Goal: Find specific page/section: Find specific page/section

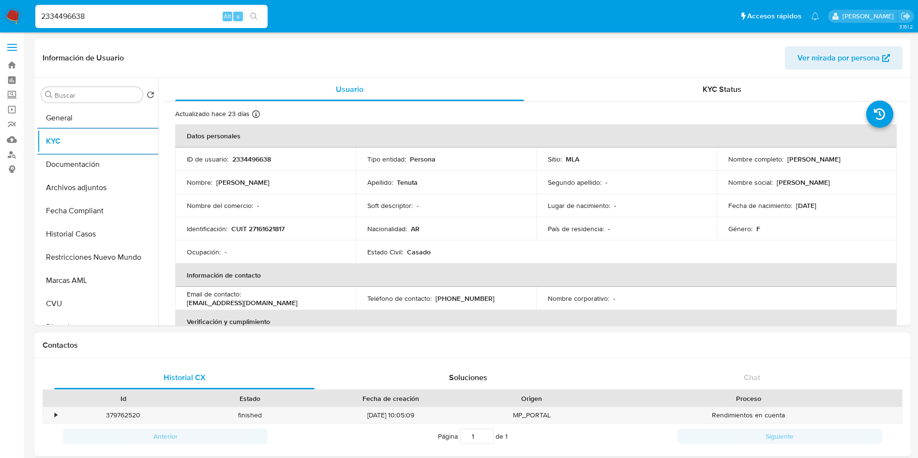
select select "10"
click at [0, 13] on nav "Pausado Ver notificaciones 2334496638 Alt s Accesos rápidos Presiona las siguie…" at bounding box center [459, 16] width 918 height 32
paste input "694728990"
type input "2694728990"
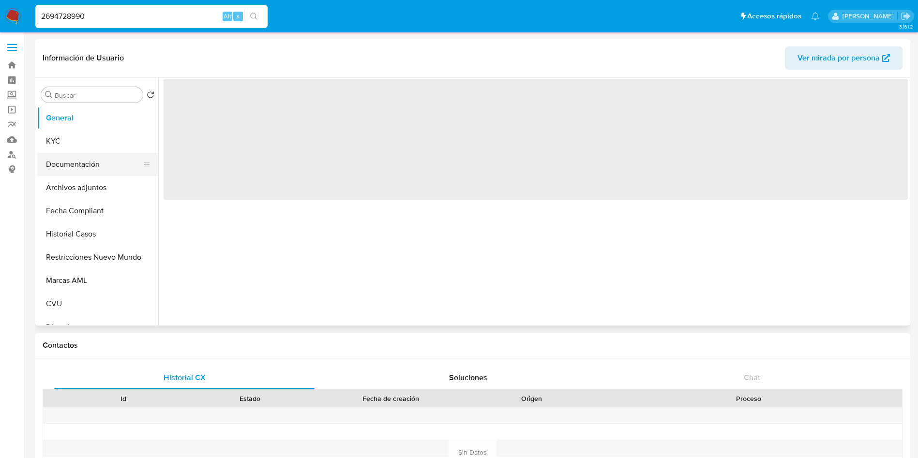
select select "10"
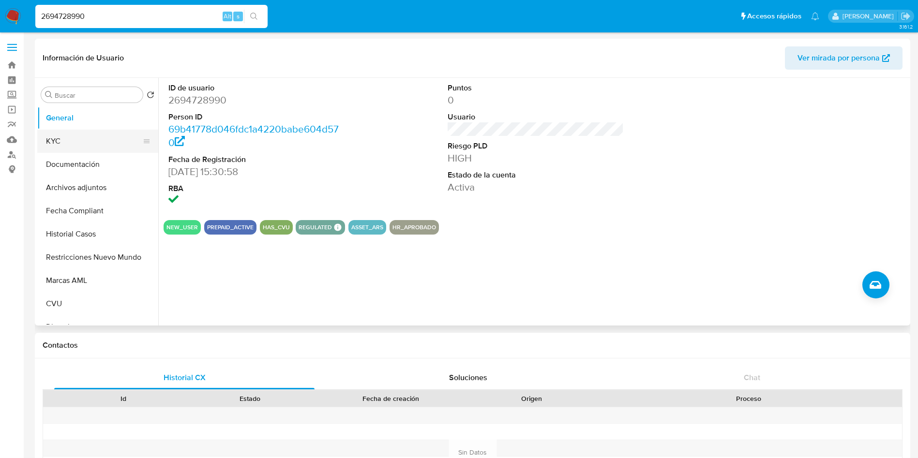
click at [88, 144] on button "KYC" at bounding box center [93, 141] width 113 height 23
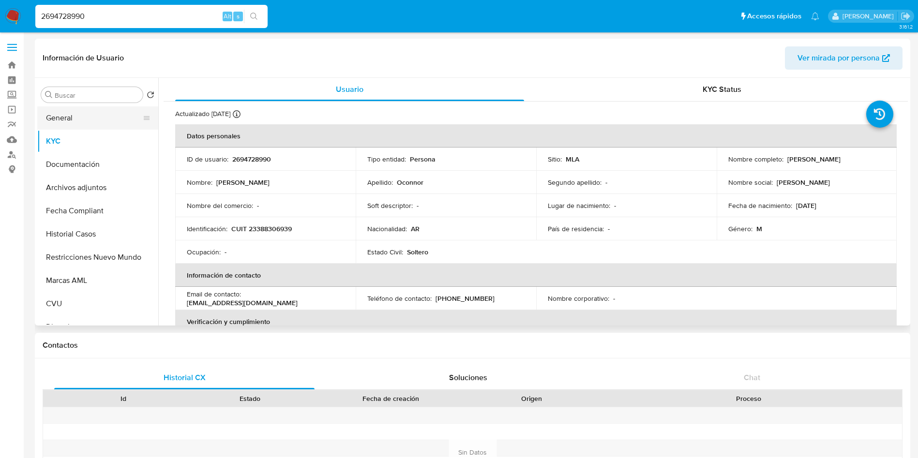
click at [69, 123] on button "General" at bounding box center [93, 117] width 113 height 23
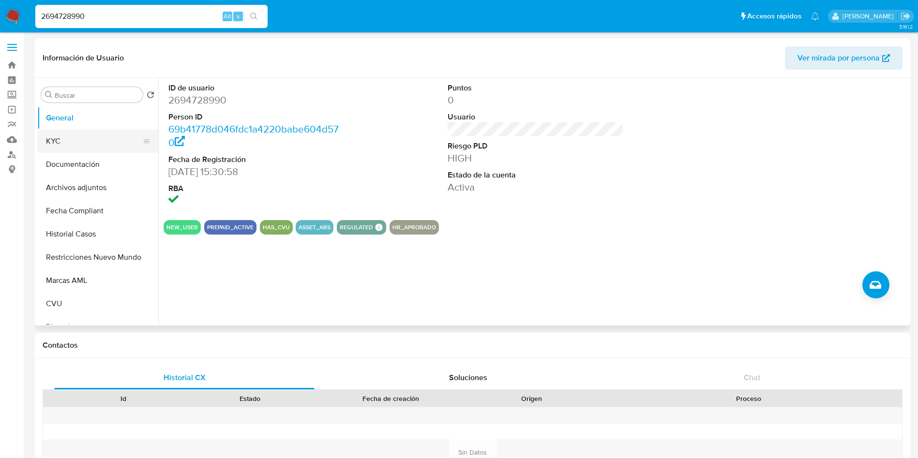
click at [99, 143] on button "KYC" at bounding box center [93, 141] width 113 height 23
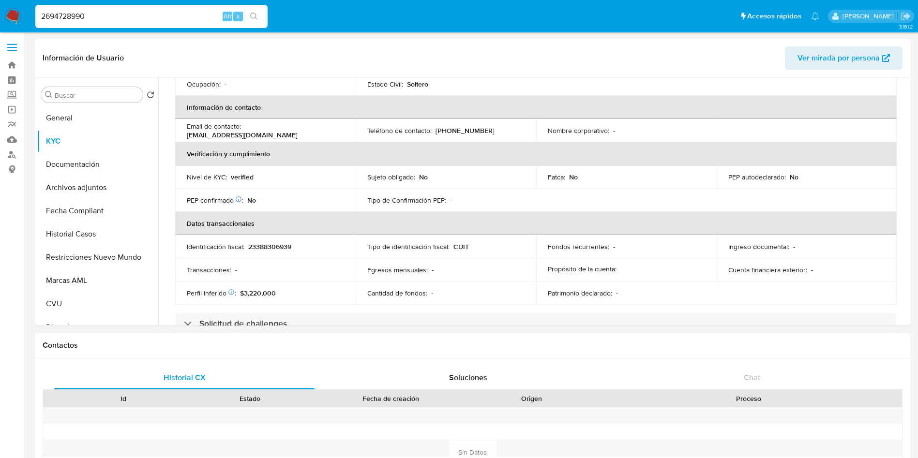
scroll to position [145, 0]
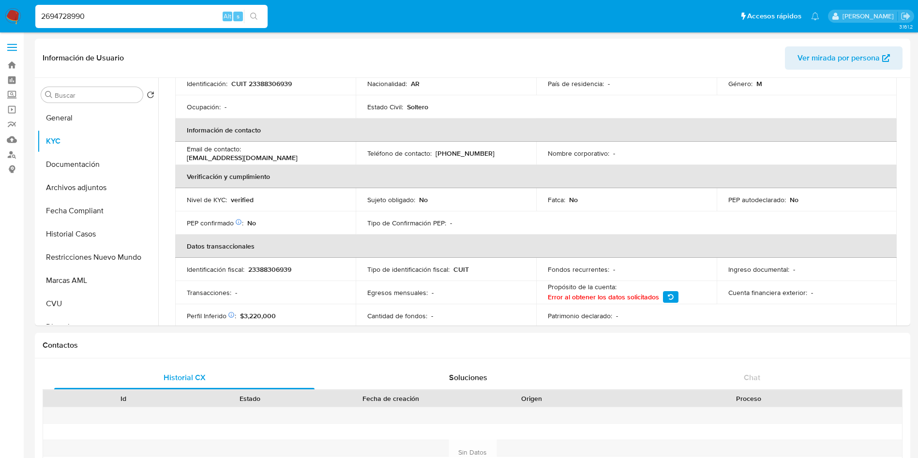
drag, startPoint x: 116, startPoint y: 17, endPoint x: 71, endPoint y: 50, distance: 56.4
click at [0, 10] on nav "Pausado Ver notificaciones 2694728990 Alt s Accesos rápidos Presiona las siguie…" at bounding box center [459, 16] width 918 height 32
paste input "711365713"
type input "2711365713"
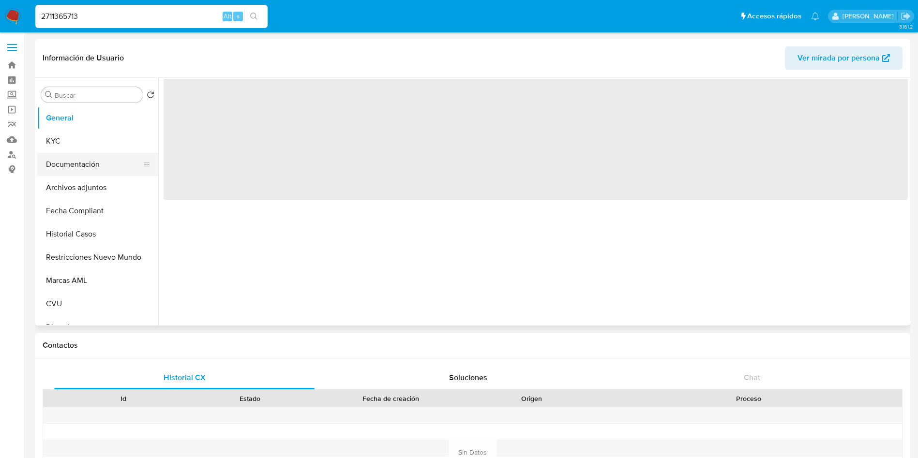
select select "10"
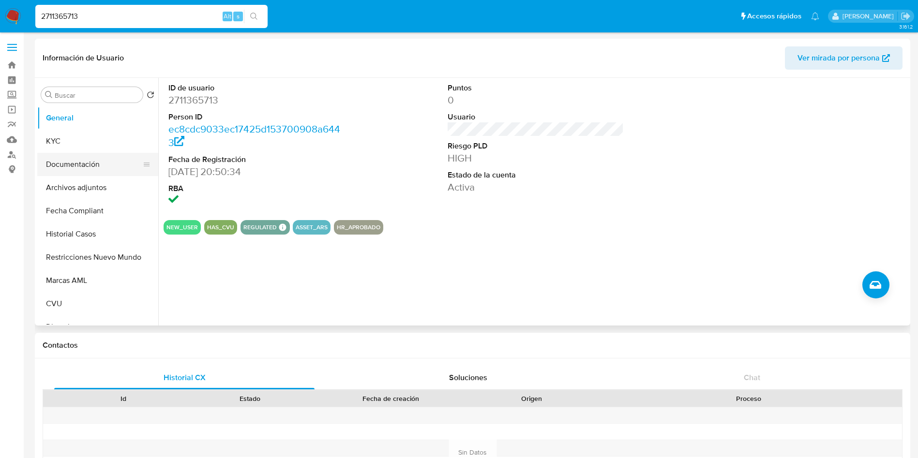
click at [88, 160] on button "Documentación" at bounding box center [93, 164] width 113 height 23
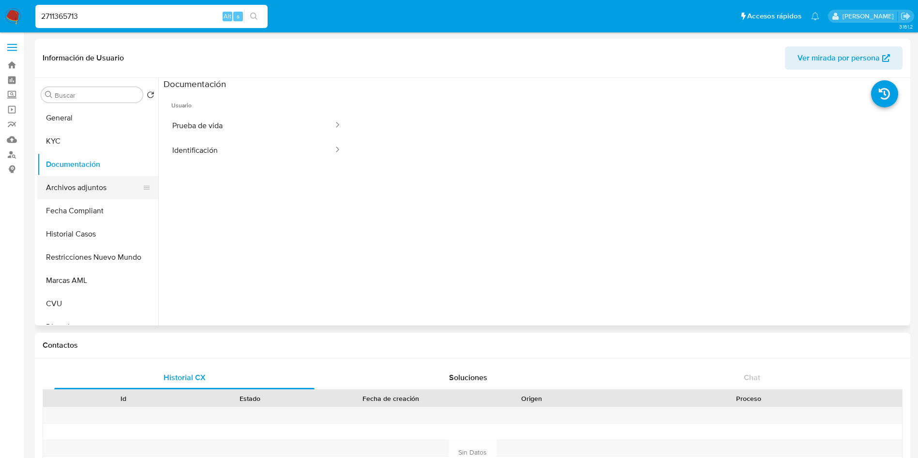
click at [74, 187] on button "Archivos adjuntos" at bounding box center [93, 187] width 113 height 23
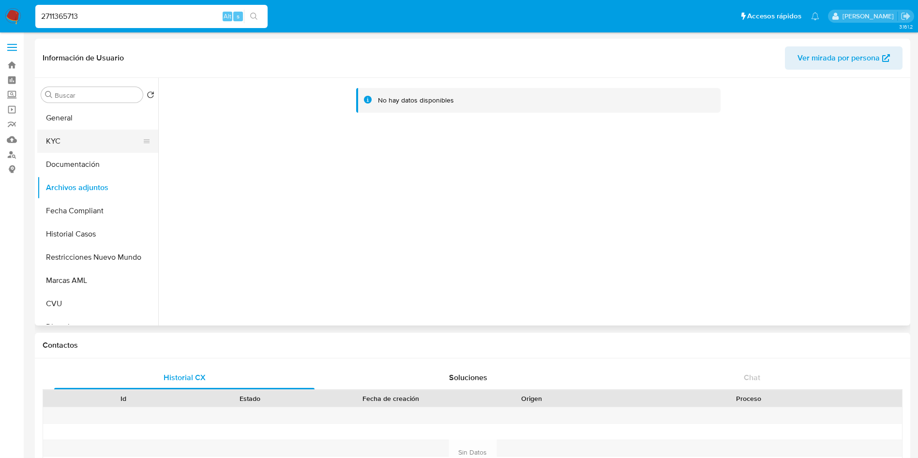
click at [81, 137] on button "KYC" at bounding box center [93, 141] width 113 height 23
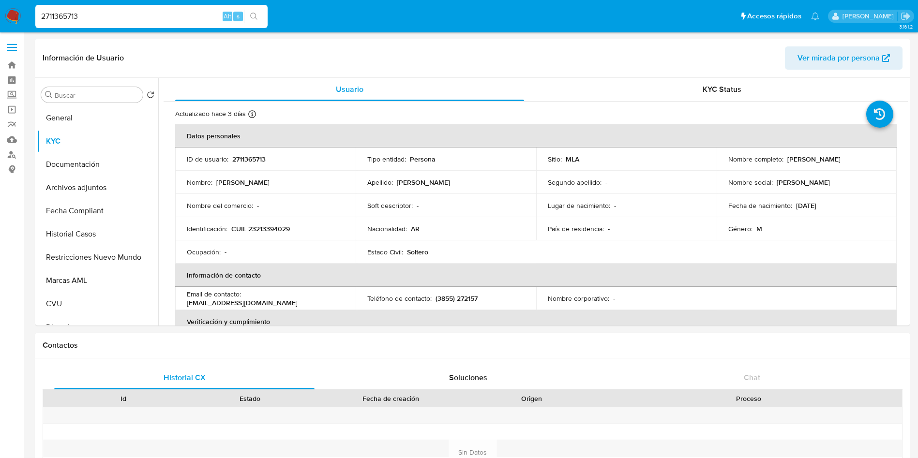
drag, startPoint x: 126, startPoint y: 19, endPoint x: 38, endPoint y: 52, distance: 93.9
click at [0, 18] on nav "Pausado Ver notificaciones 2711365713 Alt s Accesos rápidos Presiona las siguie…" at bounding box center [459, 16] width 918 height 32
paste input "06262481"
type input "2706262481"
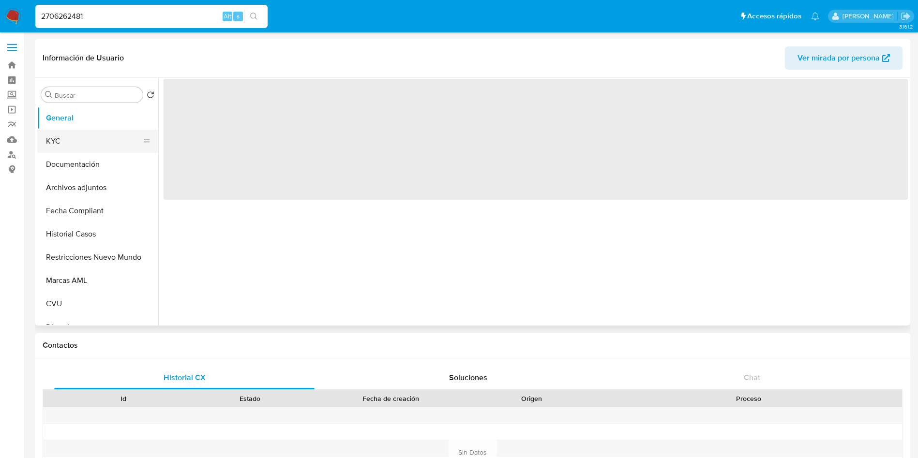
select select "10"
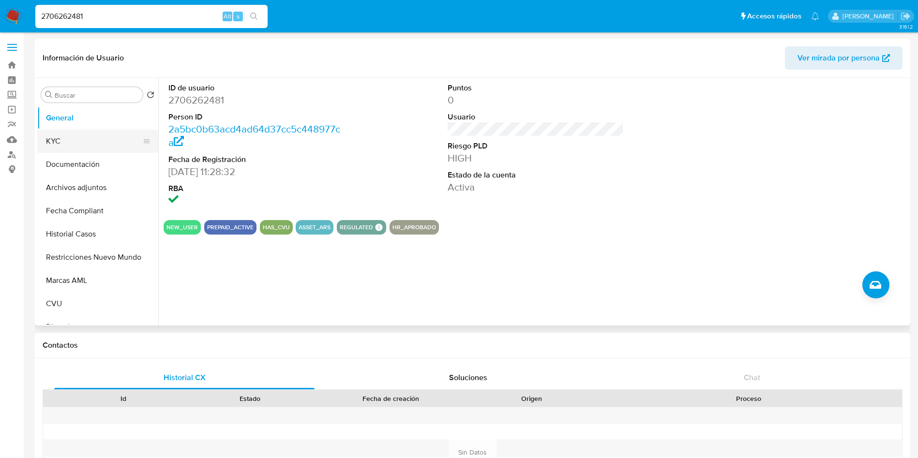
click at [72, 146] on button "KYC" at bounding box center [93, 141] width 113 height 23
